Goal: Communication & Community: Share content

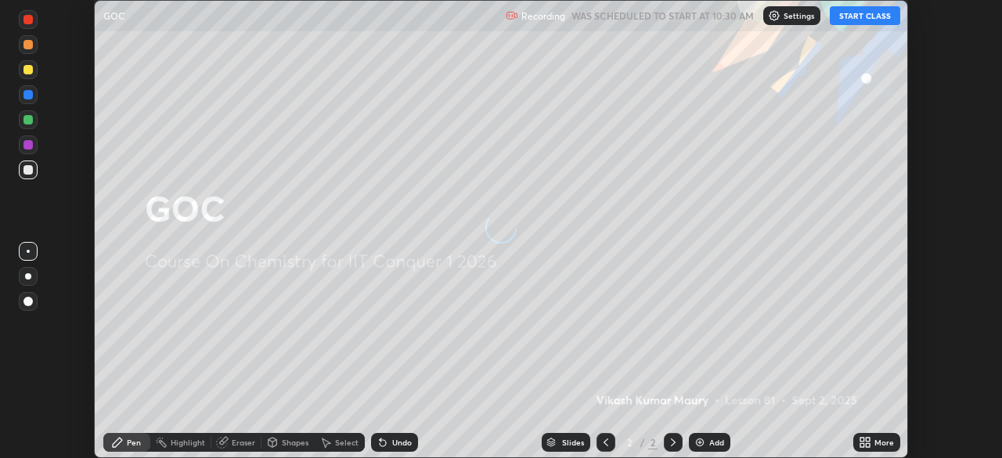
scroll to position [458, 1001]
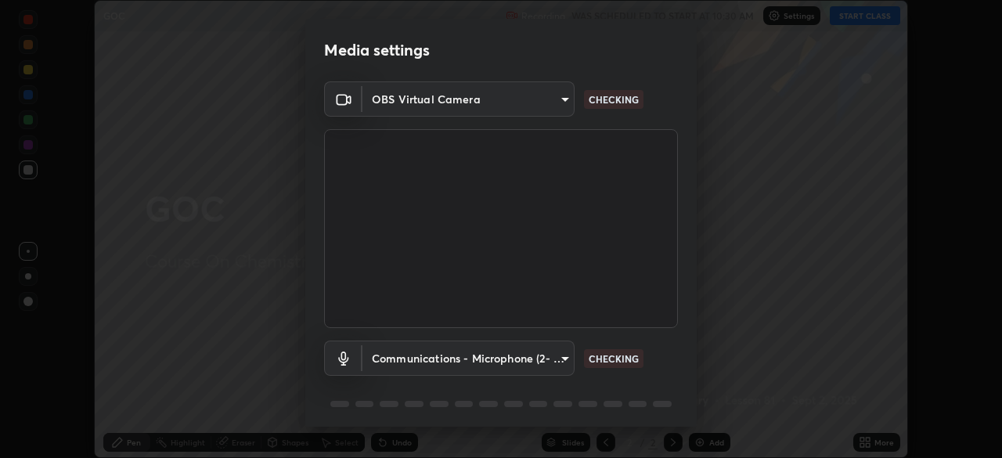
type input "9c5db0e3d6bf80210af106929d999d9f929c5ea5bbb961195660b7f823e2c793"
type input "communications"
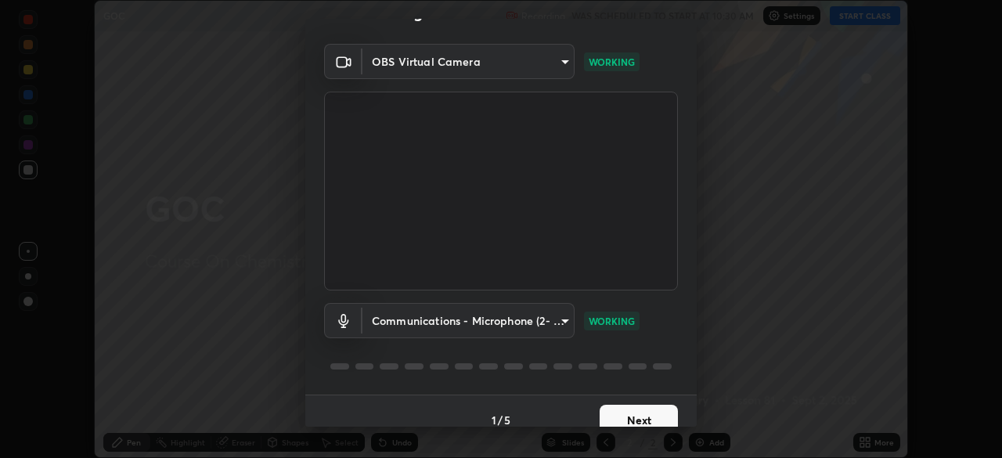
scroll to position [56, 0]
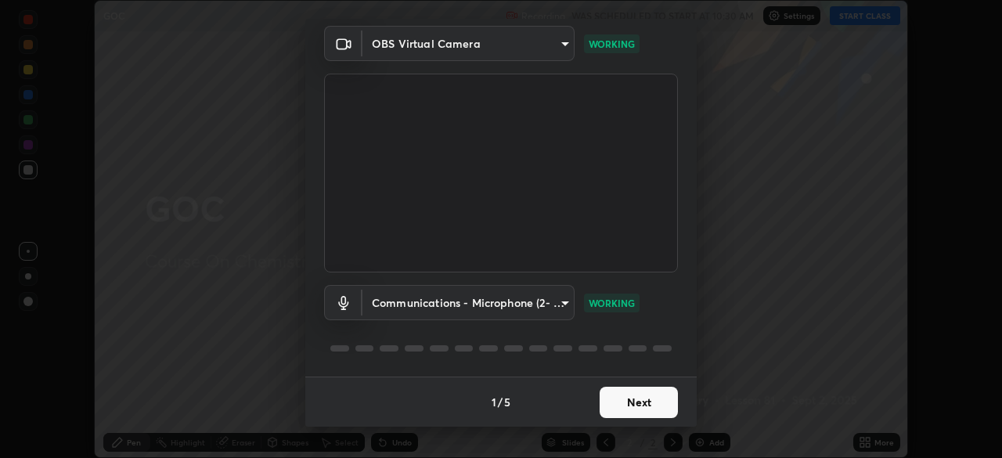
click at [648, 405] on button "Next" at bounding box center [639, 402] width 78 height 31
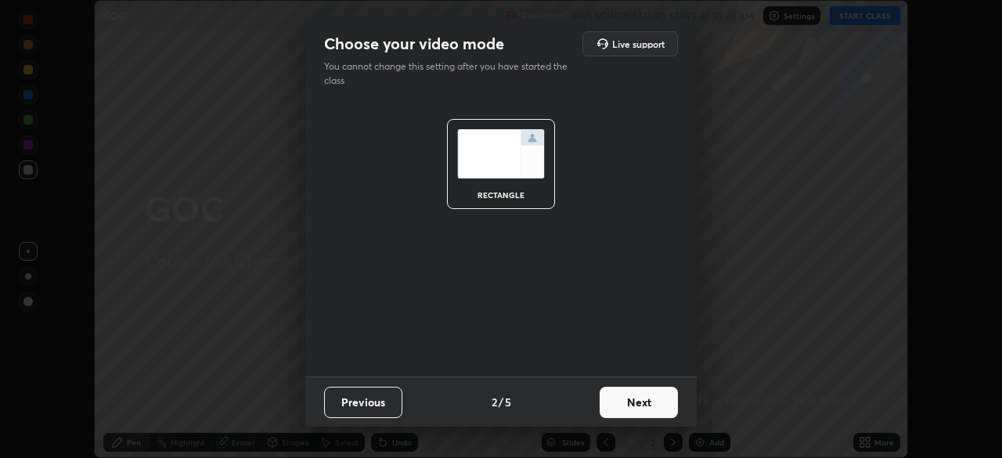
click at [642, 406] on button "Next" at bounding box center [639, 402] width 78 height 31
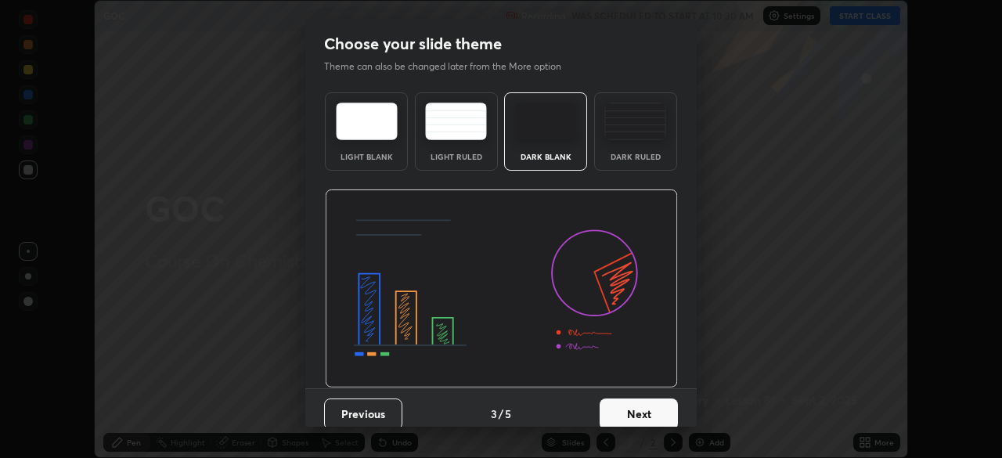
click at [642, 406] on button "Next" at bounding box center [639, 413] width 78 height 31
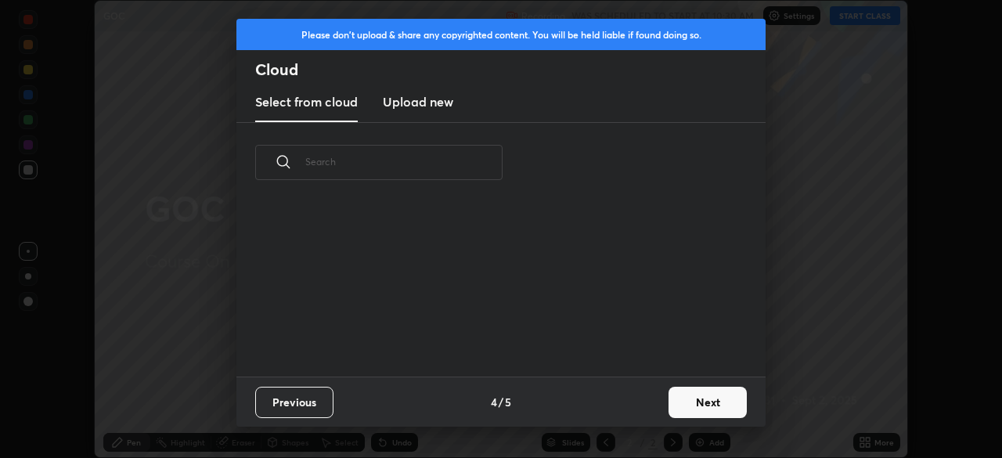
click at [639, 402] on div "Previous 4 / 5 Next" at bounding box center [500, 401] width 529 height 50
click at [683, 395] on button "Next" at bounding box center [707, 402] width 78 height 31
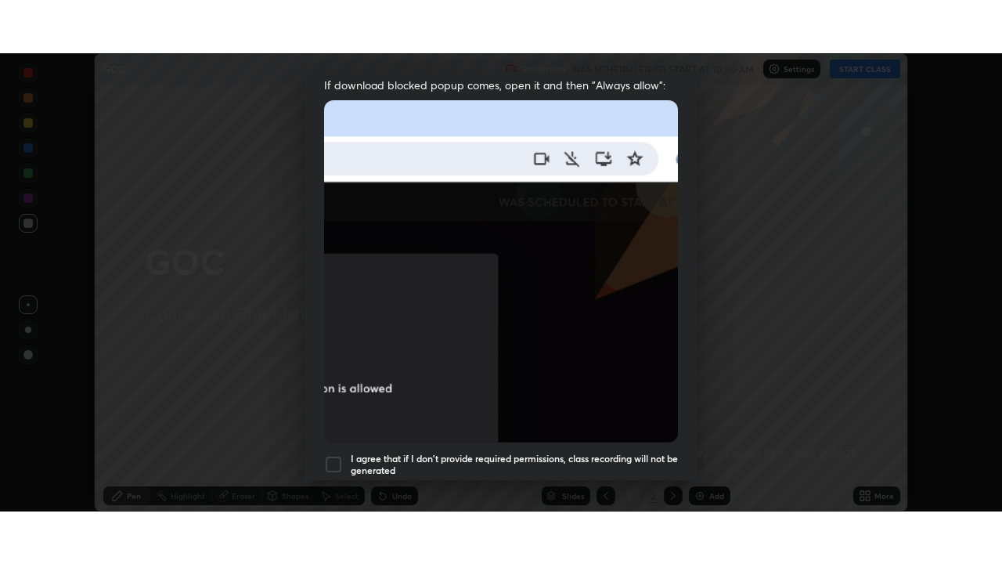
scroll to position [375, 0]
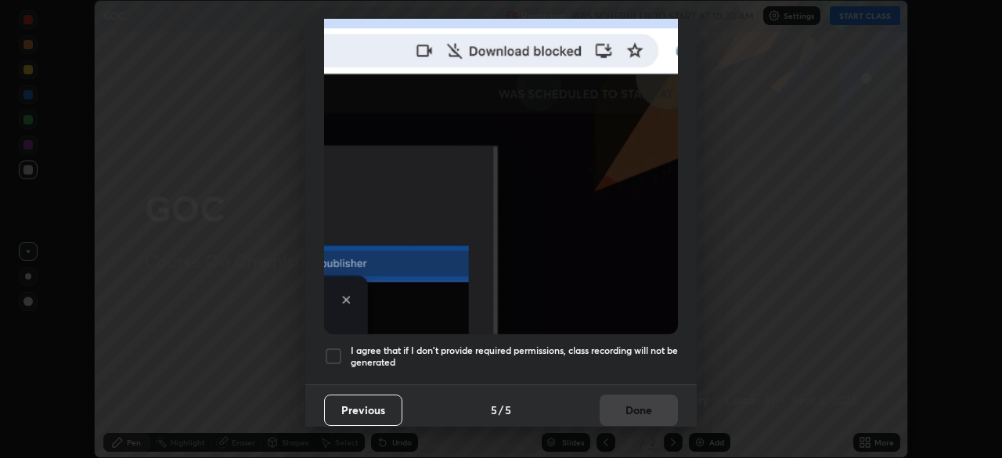
click at [336, 349] on div at bounding box center [333, 356] width 19 height 19
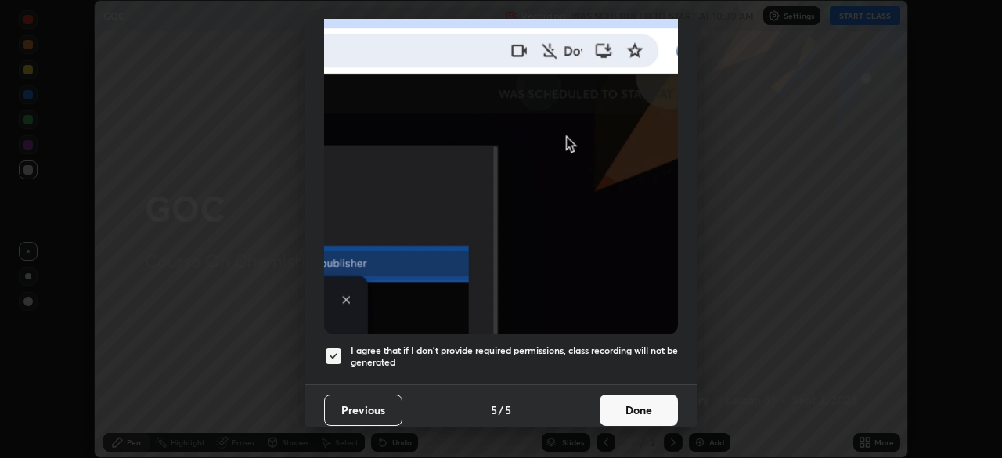
click at [643, 409] on button "Done" at bounding box center [639, 409] width 78 height 31
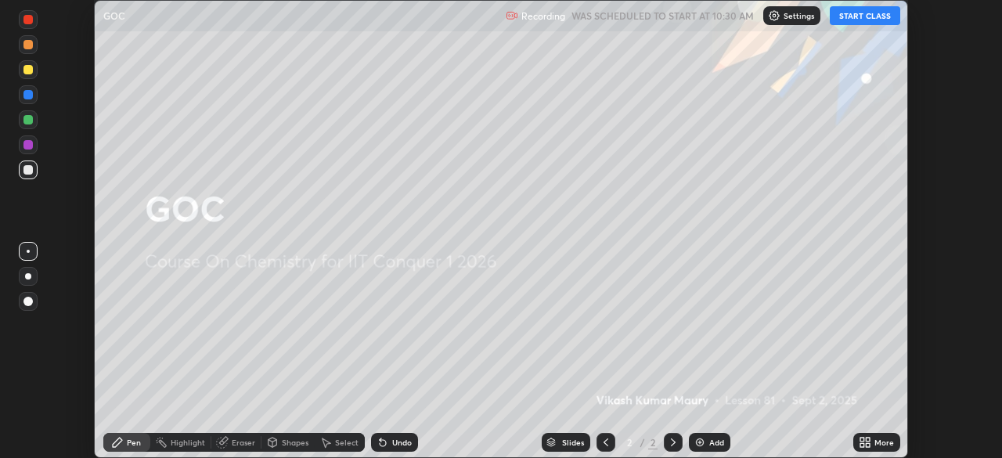
click at [715, 442] on div "Add" at bounding box center [716, 442] width 15 height 8
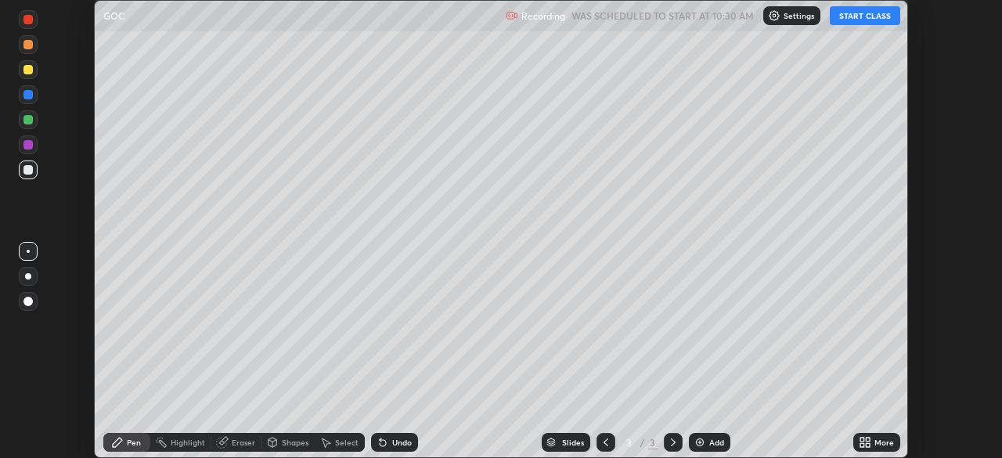
click at [876, 446] on div "More" at bounding box center [884, 442] width 20 height 8
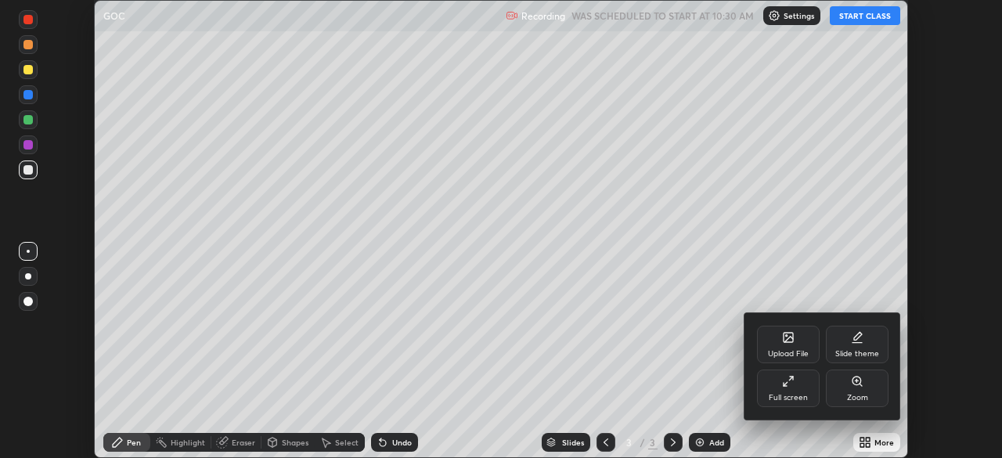
click at [786, 391] on div "Full screen" at bounding box center [788, 388] width 63 height 38
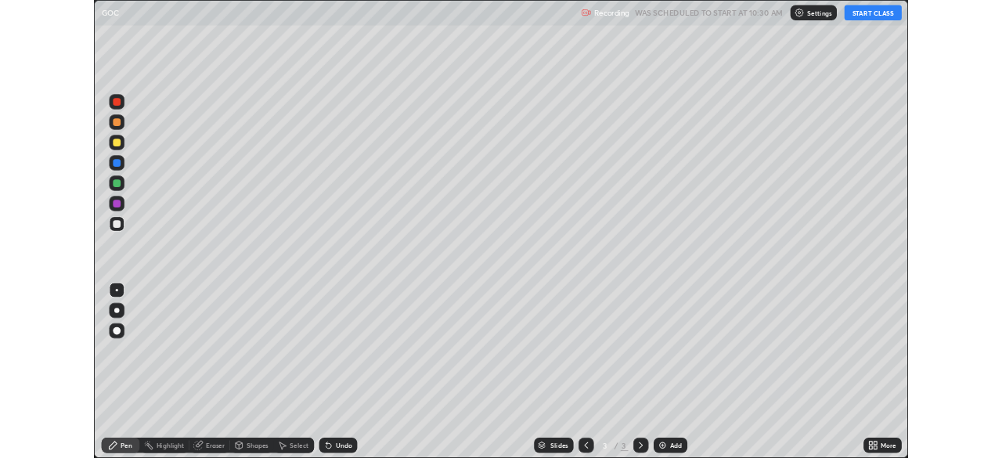
scroll to position [564, 1002]
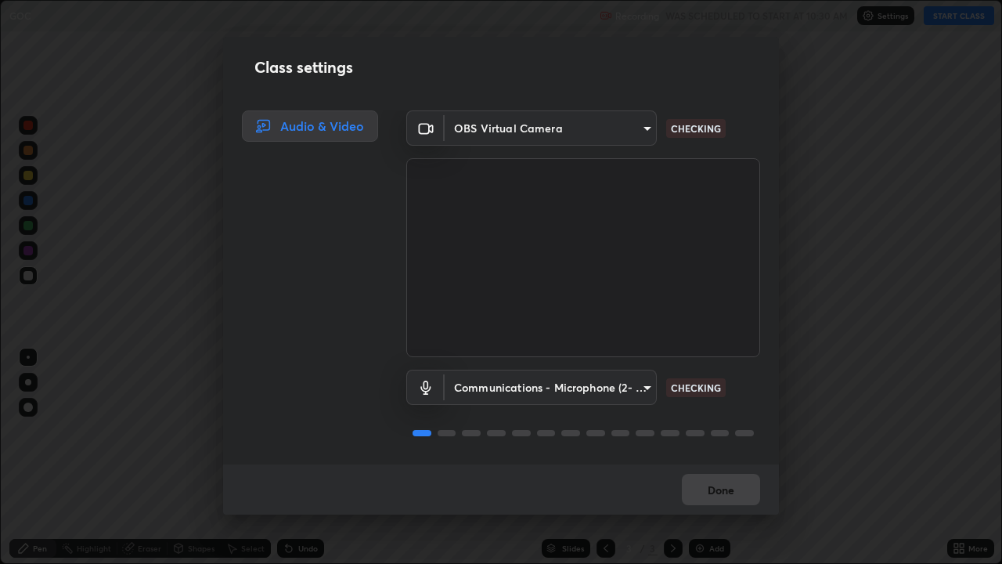
click at [946, 23] on div "Class settings Audio & Video OBS Virtual Camera 9c5db0e3d6bf80210af106929d999d9…" at bounding box center [501, 282] width 1002 height 564
click at [574, 206] on video at bounding box center [583, 257] width 354 height 199
click at [719, 457] on button "Done" at bounding box center [721, 489] width 78 height 31
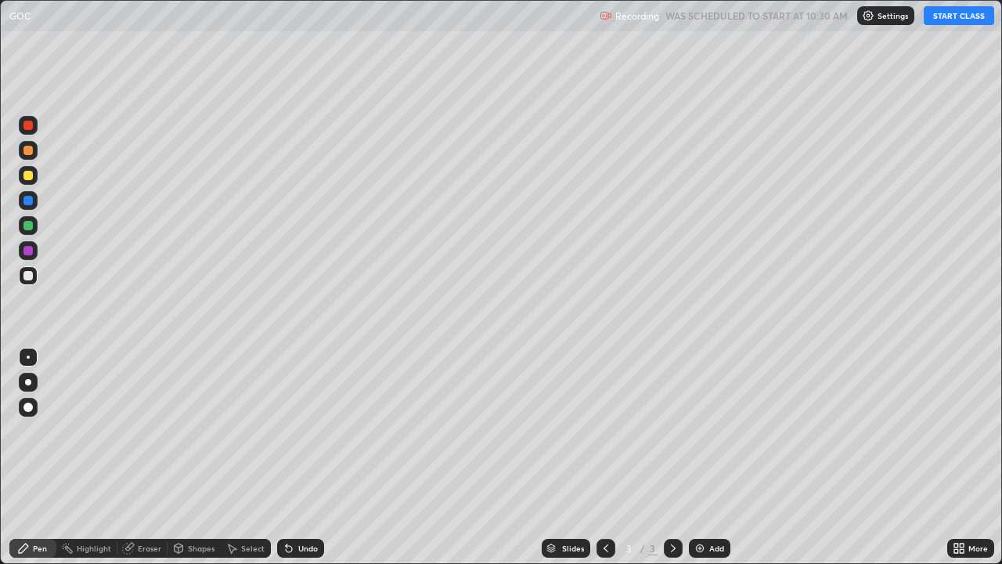
click at [945, 13] on button "START CLASS" at bounding box center [959, 15] width 70 height 19
click at [30, 126] on div at bounding box center [27, 125] width 9 height 9
click at [25, 179] on div at bounding box center [27, 175] width 9 height 9
click at [146, 457] on div "Eraser" at bounding box center [149, 548] width 23 height 8
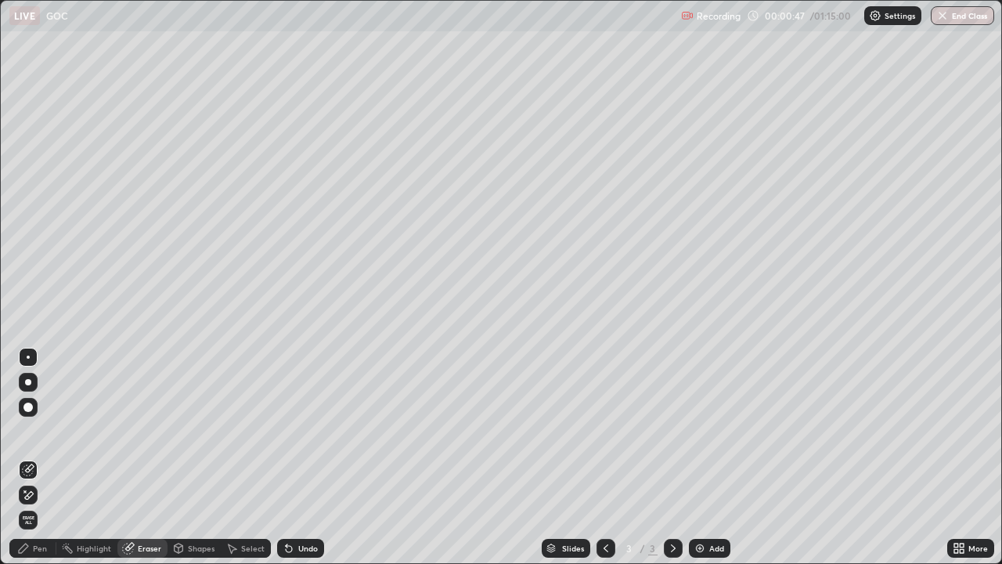
click at [38, 457] on div "Pen" at bounding box center [40, 548] width 14 height 8
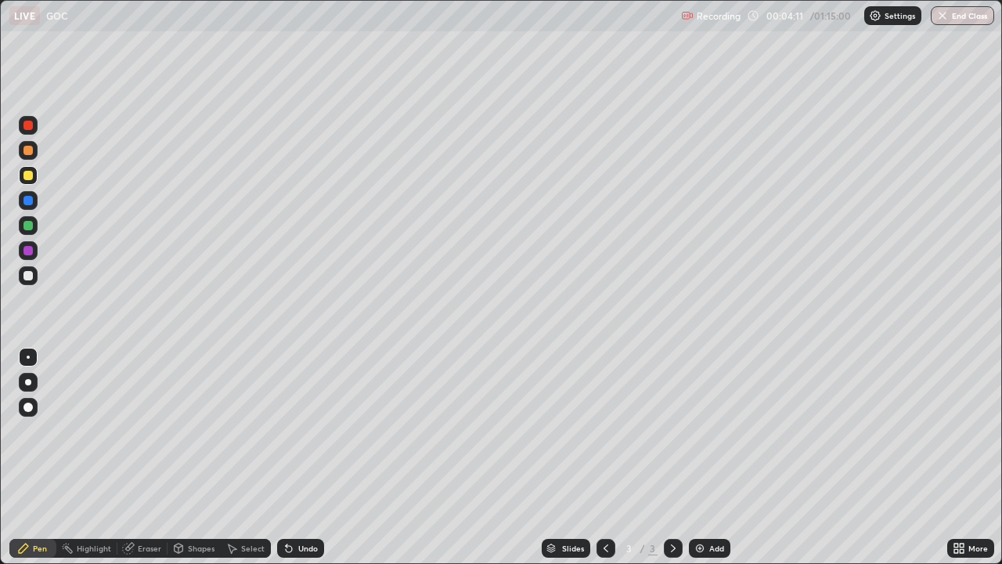
click at [711, 457] on div "Add" at bounding box center [716, 548] width 15 height 8
click at [139, 457] on div "Eraser" at bounding box center [149, 548] width 23 height 8
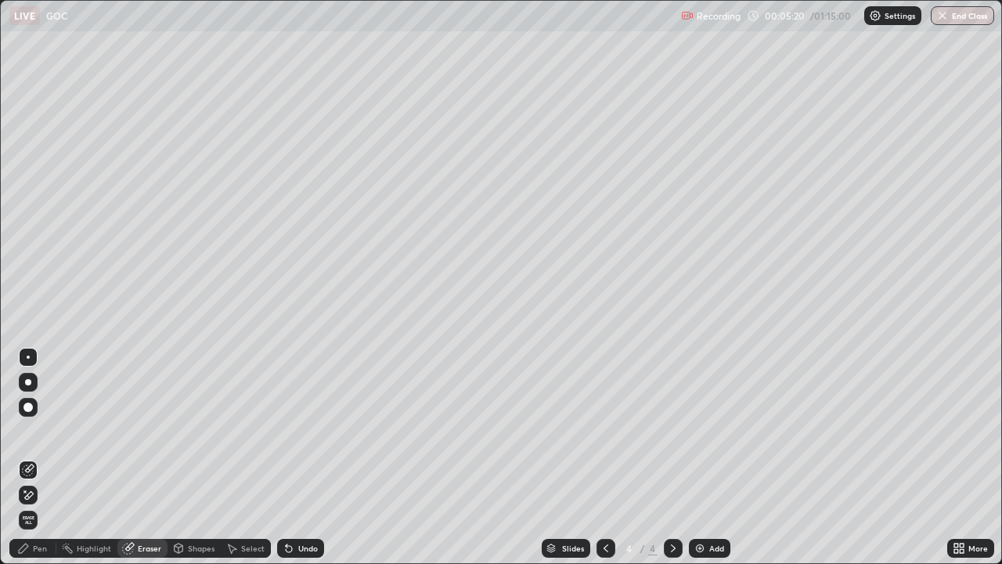
click at [39, 457] on div "Pen" at bounding box center [40, 548] width 14 height 8
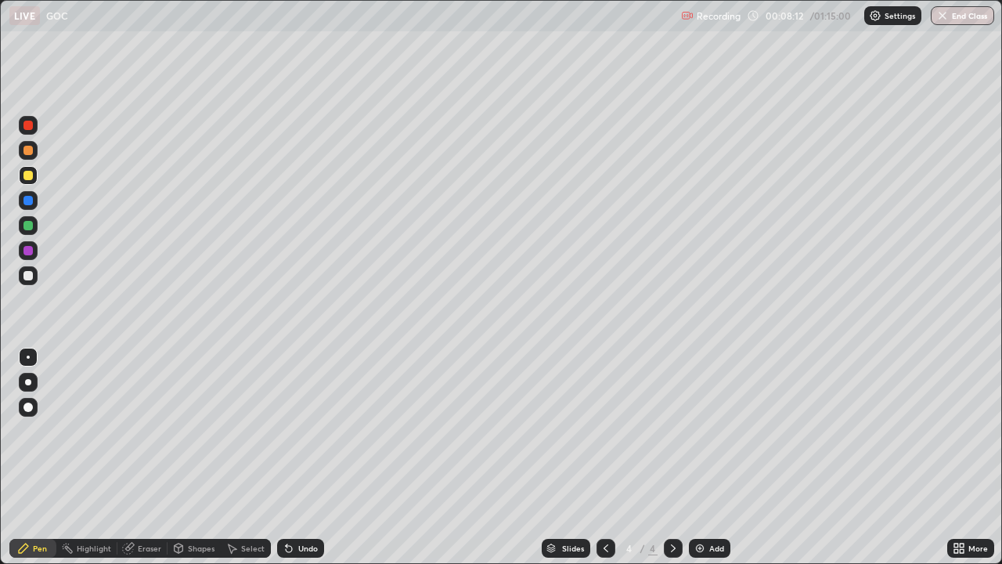
click at [143, 457] on div "Eraser" at bounding box center [149, 548] width 23 height 8
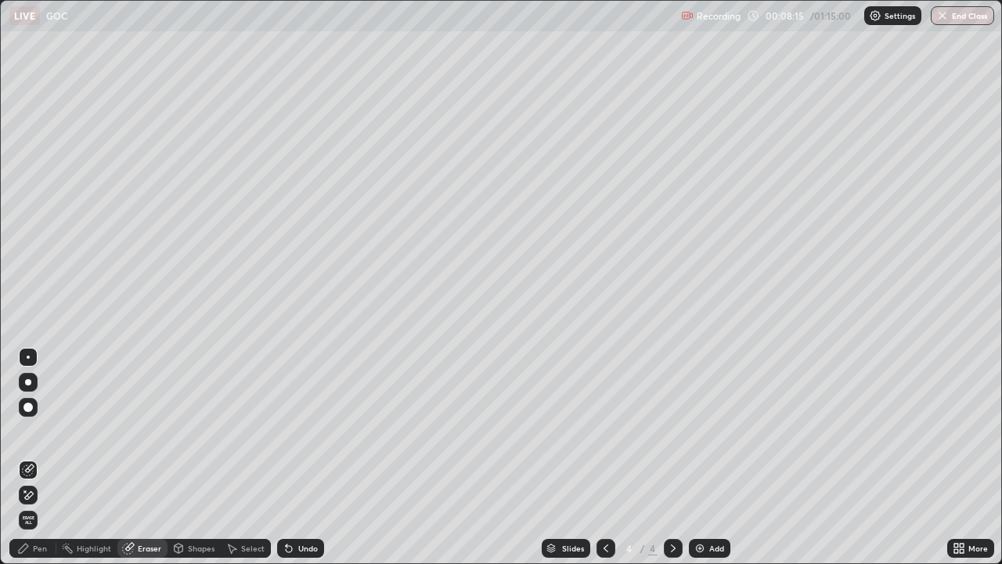
click at [36, 457] on div "Pen" at bounding box center [32, 547] width 47 height 19
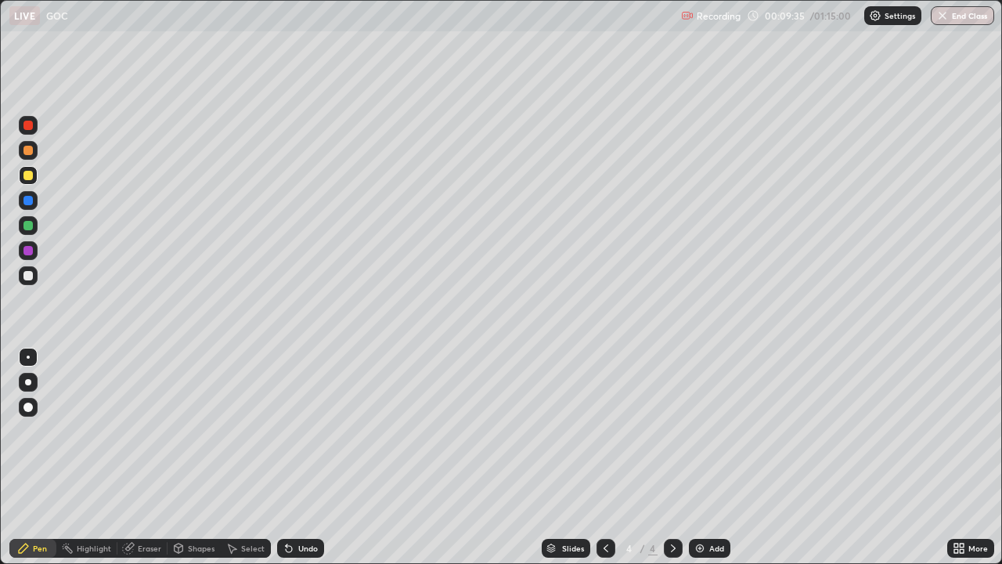
click at [718, 457] on div "Add" at bounding box center [709, 547] width 41 height 19
click at [707, 457] on div "Add" at bounding box center [709, 547] width 41 height 19
click at [41, 457] on div "Pen" at bounding box center [40, 548] width 14 height 8
click at [27, 228] on div at bounding box center [27, 225] width 9 height 9
click at [700, 457] on img at bounding box center [699, 548] width 13 height 13
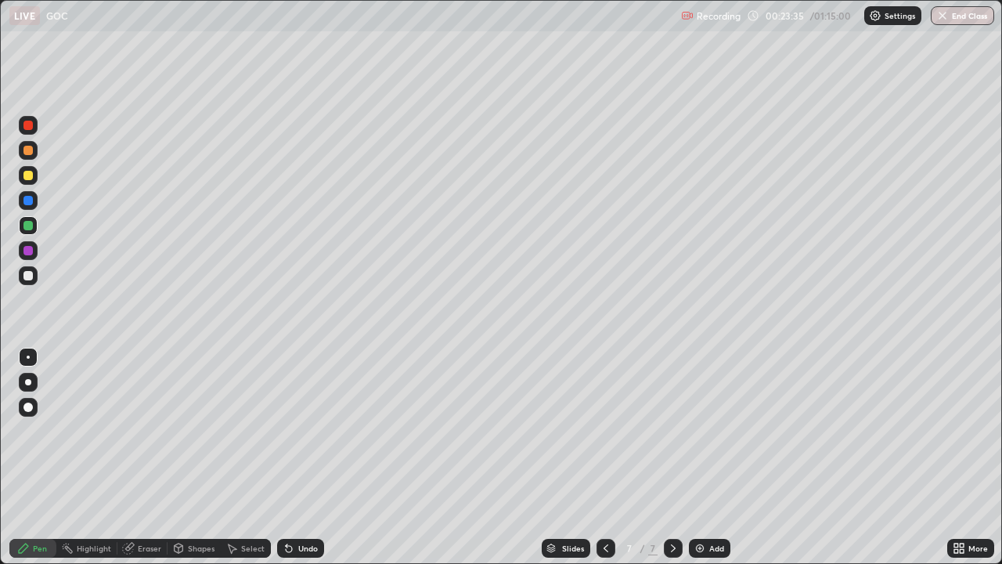
click at [702, 457] on div "Add" at bounding box center [709, 547] width 41 height 19
click at [707, 457] on div "Add" at bounding box center [709, 547] width 41 height 19
click at [709, 457] on div "Add" at bounding box center [709, 547] width 41 height 19
click at [149, 457] on div "Eraser" at bounding box center [149, 548] width 23 height 8
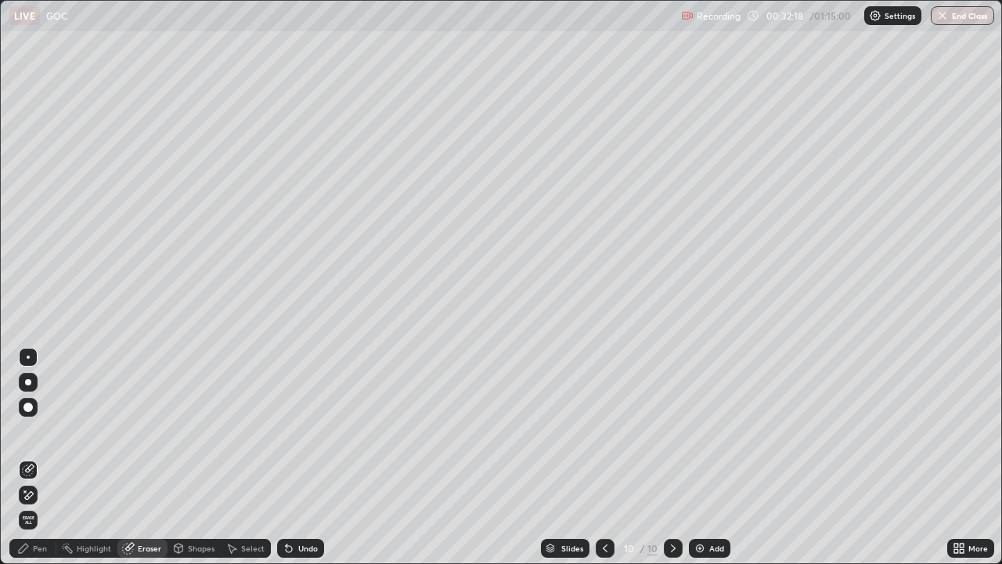
click at [46, 457] on div "Pen" at bounding box center [40, 548] width 14 height 8
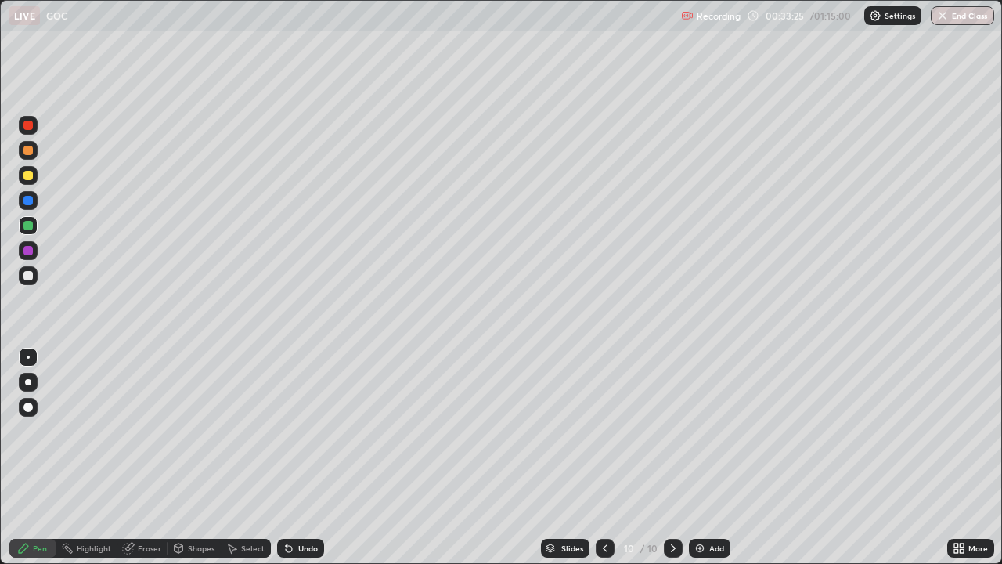
click at [141, 457] on div "Eraser" at bounding box center [149, 548] width 23 height 8
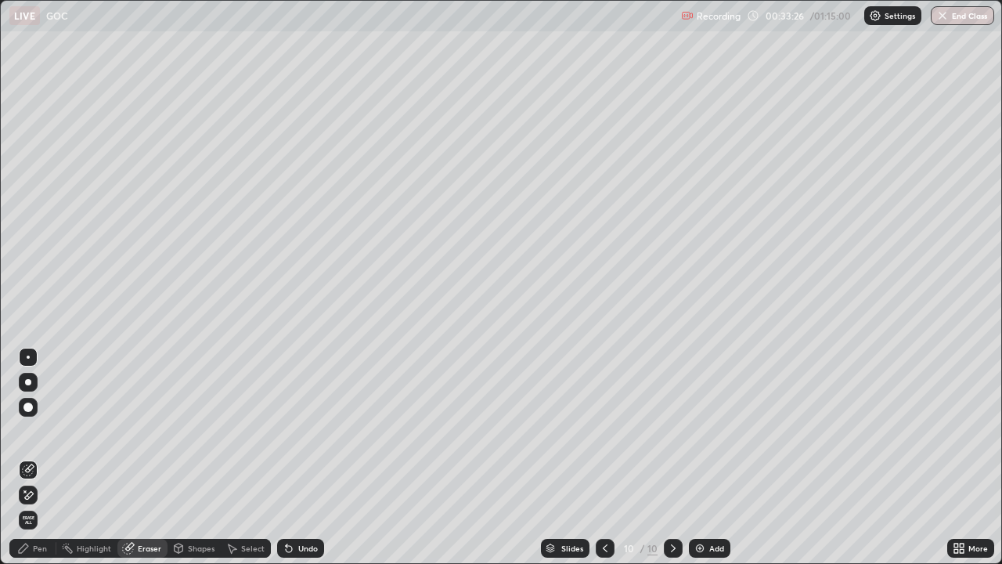
click at [32, 457] on icon at bounding box center [29, 495] width 9 height 8
click at [38, 457] on div "Pen" at bounding box center [40, 548] width 14 height 8
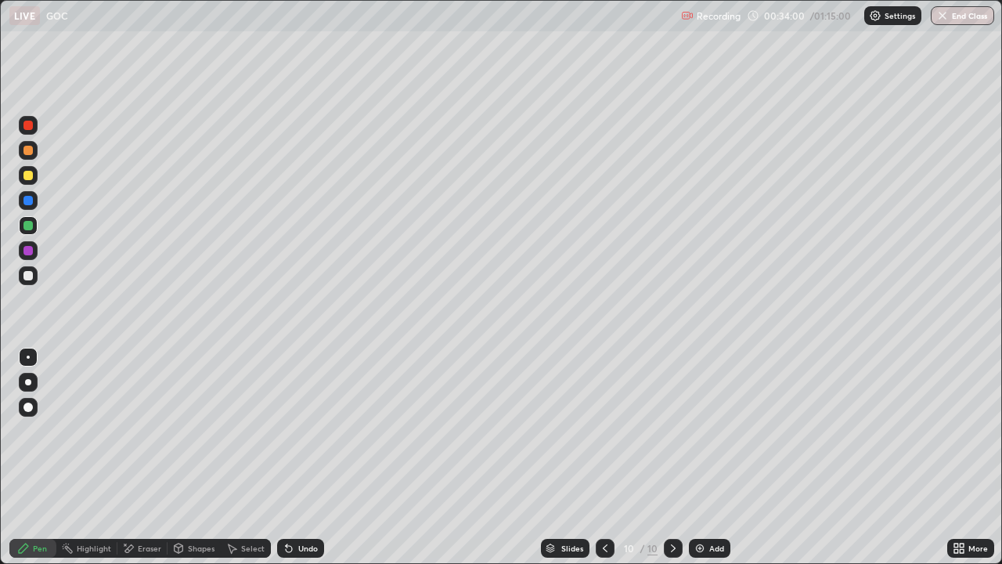
click at [141, 457] on div "Eraser" at bounding box center [149, 548] width 23 height 8
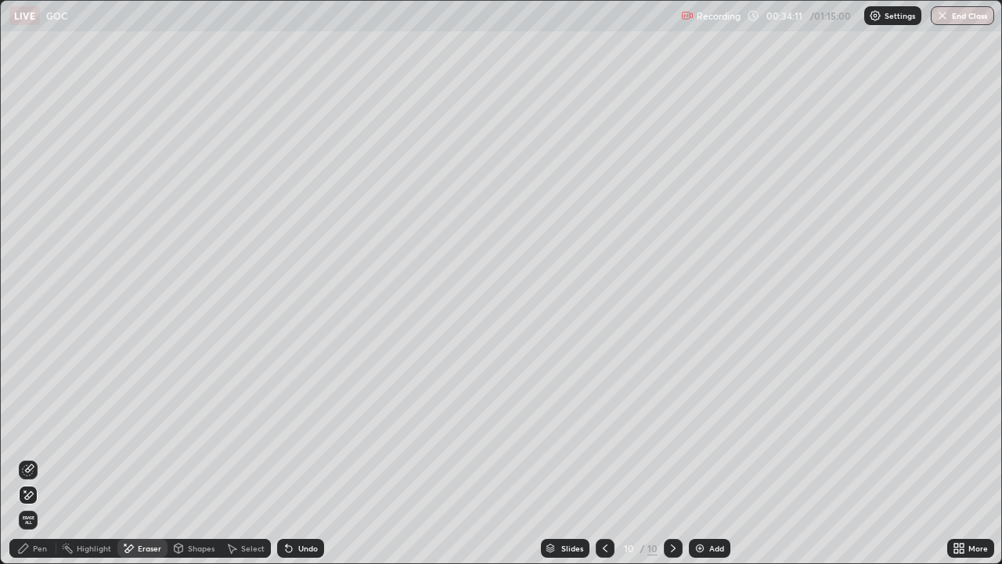
click at [41, 457] on div "Pen" at bounding box center [40, 548] width 14 height 8
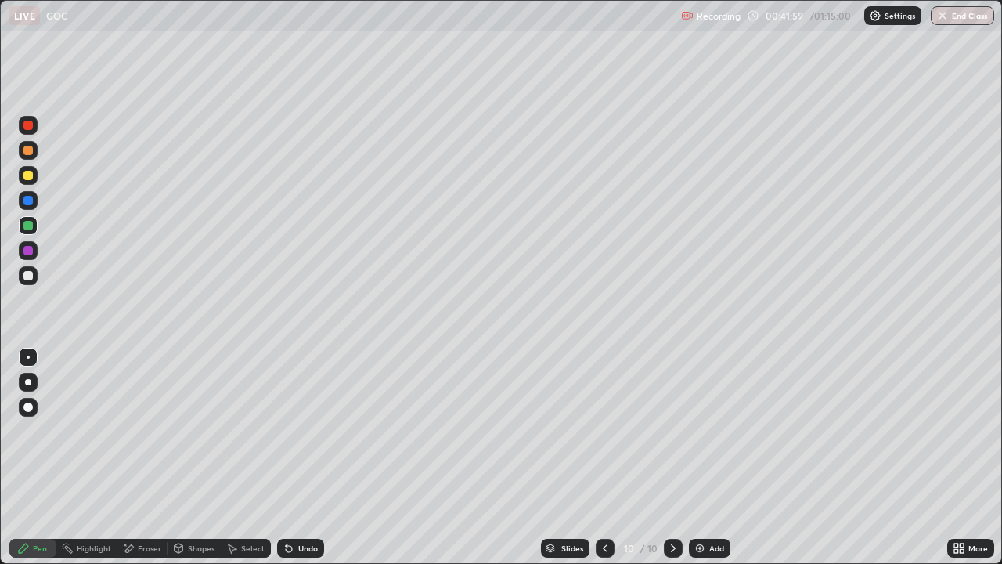
click at [706, 457] on div "Add" at bounding box center [709, 547] width 41 height 19
click at [709, 457] on div "Add" at bounding box center [716, 548] width 15 height 8
click at [713, 457] on div "Add" at bounding box center [716, 548] width 15 height 8
click at [712, 457] on div "Add" at bounding box center [716, 548] width 15 height 8
click at [719, 457] on div "Add" at bounding box center [709, 547] width 41 height 19
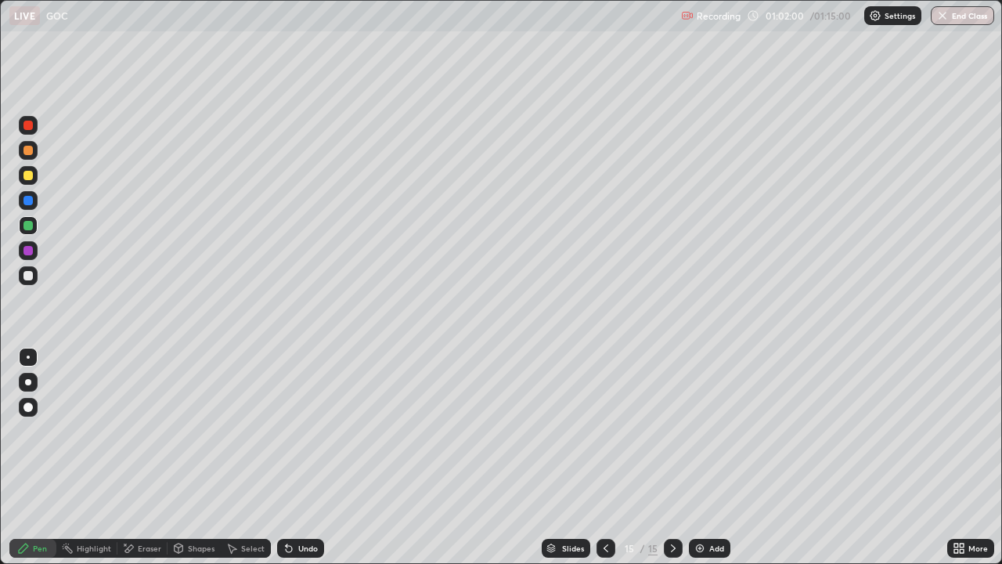
click at [969, 457] on div "More" at bounding box center [978, 548] width 20 height 8
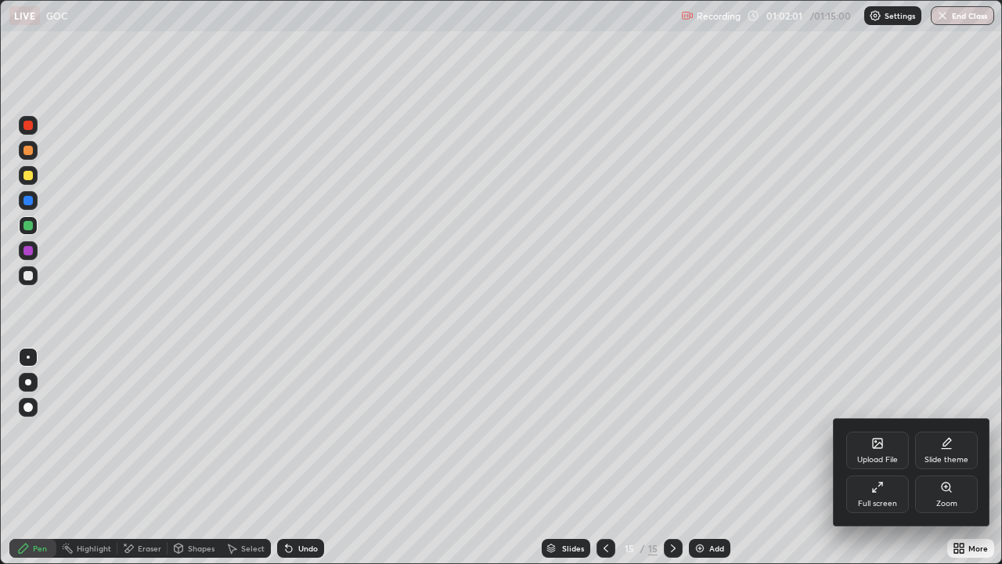
click at [862, 457] on div "Full screen" at bounding box center [877, 494] width 63 height 38
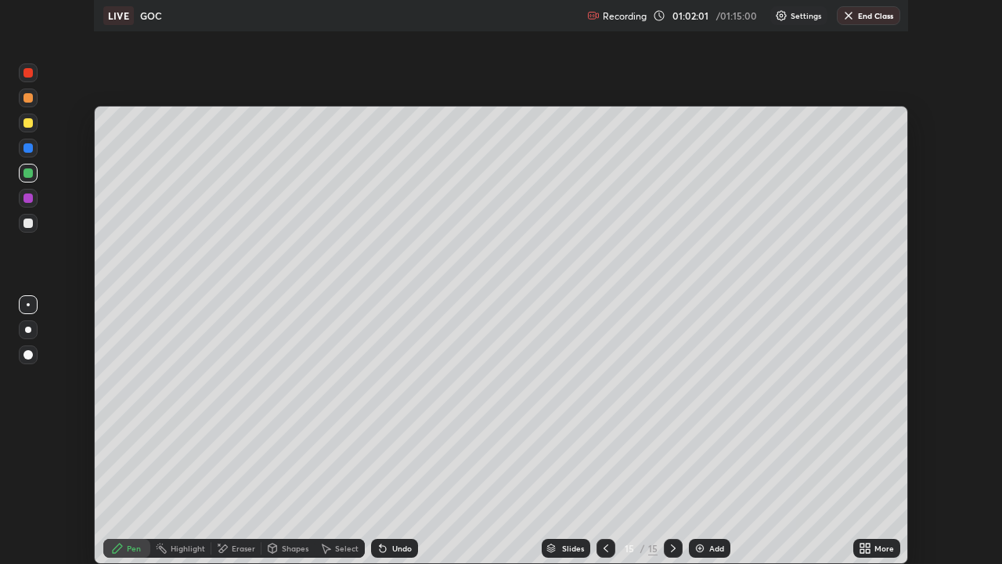
scroll to position [77811, 77267]
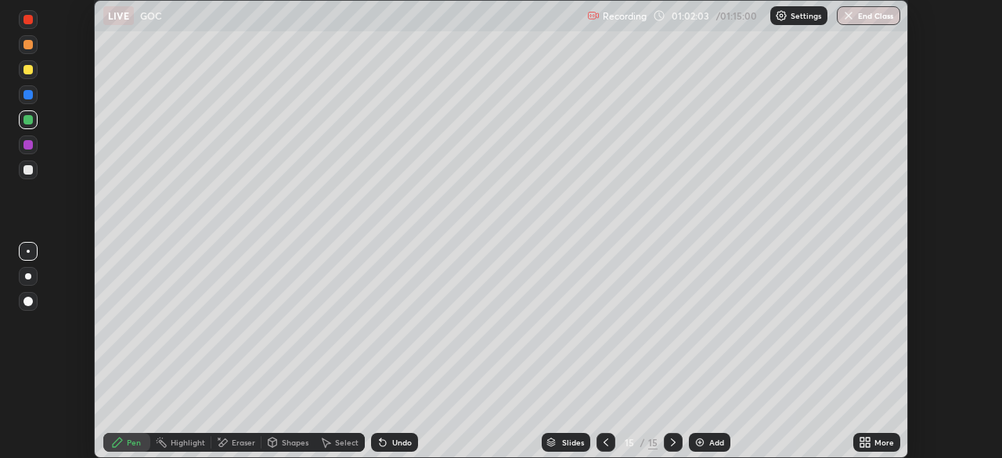
click at [877, 446] on div "More" at bounding box center [884, 442] width 20 height 8
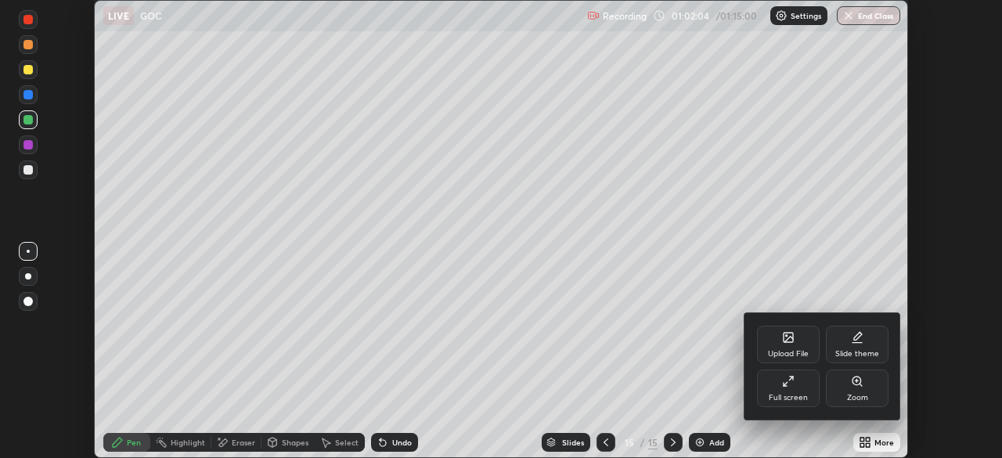
click at [798, 392] on div "Full screen" at bounding box center [788, 388] width 63 height 38
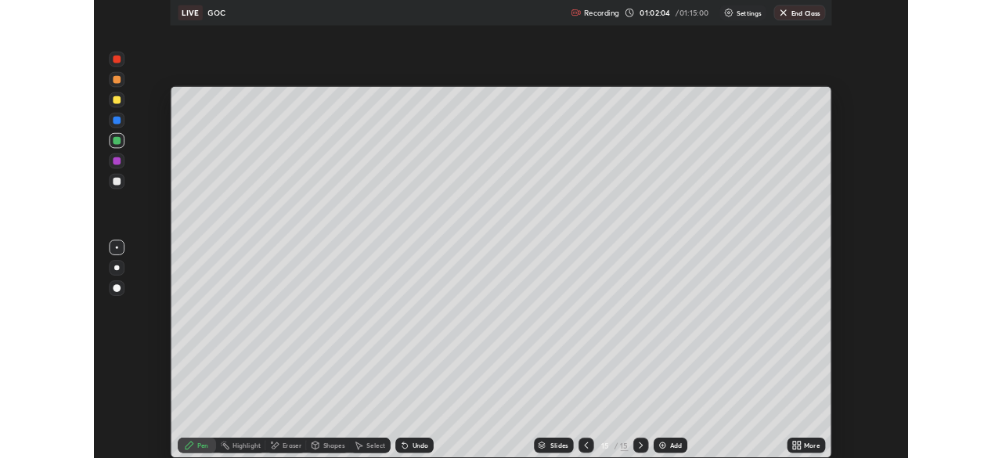
scroll to position [564, 1002]
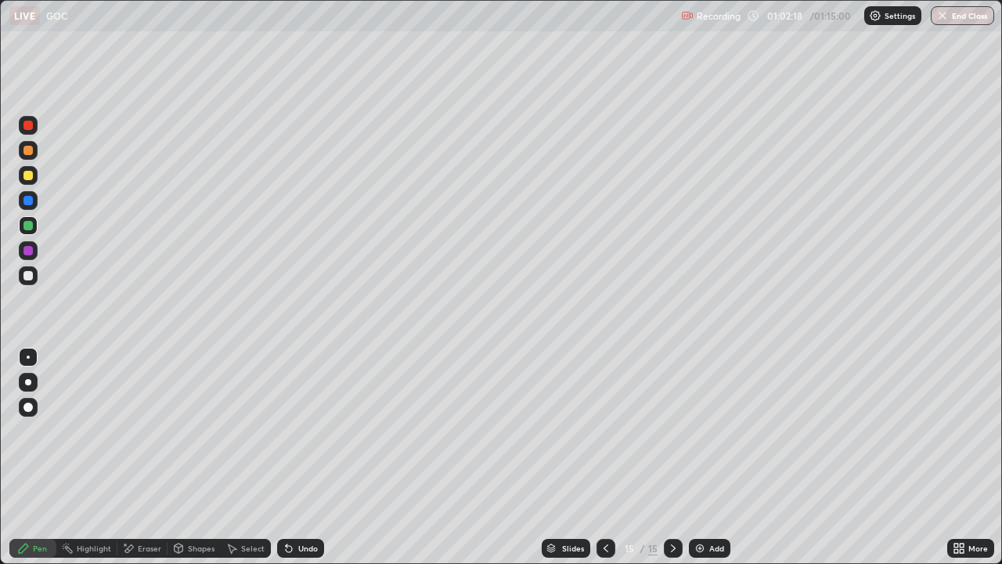
click at [709, 457] on div "Add" at bounding box center [716, 548] width 15 height 8
click at [146, 457] on div "Eraser" at bounding box center [149, 548] width 23 height 8
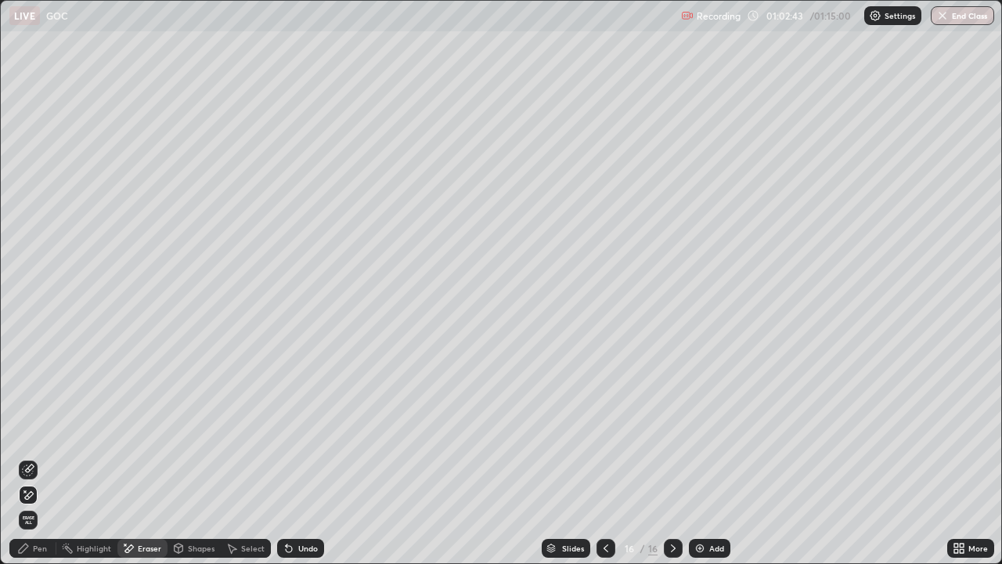
click at [38, 457] on div "Pen" at bounding box center [40, 548] width 14 height 8
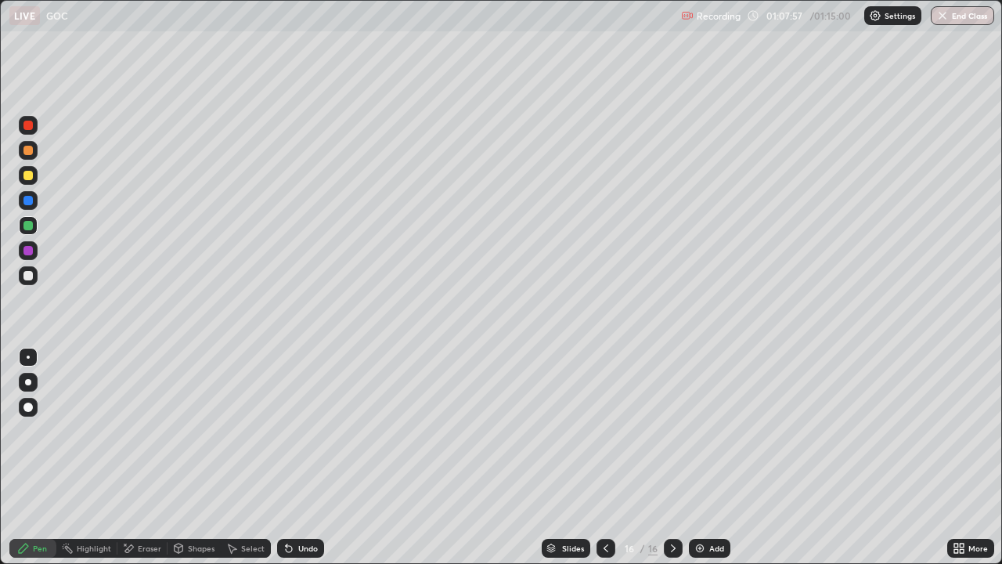
click at [950, 18] on button "End Class" at bounding box center [962, 15] width 63 height 19
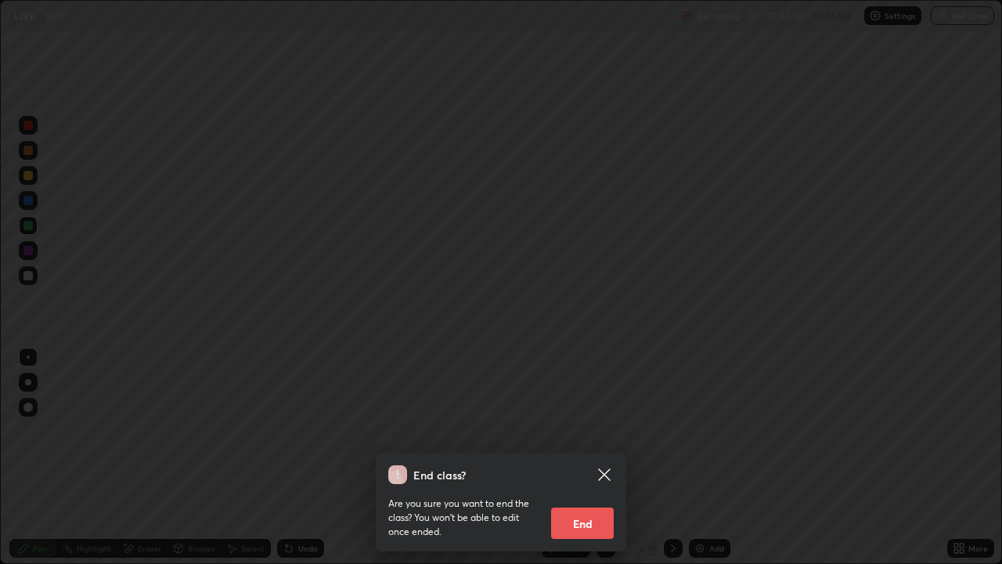
click at [590, 457] on button "End" at bounding box center [582, 522] width 63 height 31
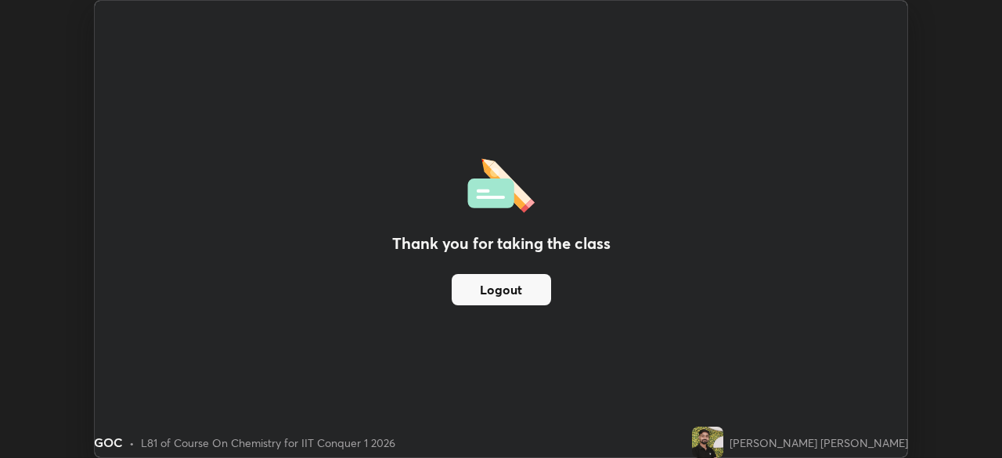
scroll to position [77811, 77267]
